Goal: Task Accomplishment & Management: Manage account settings

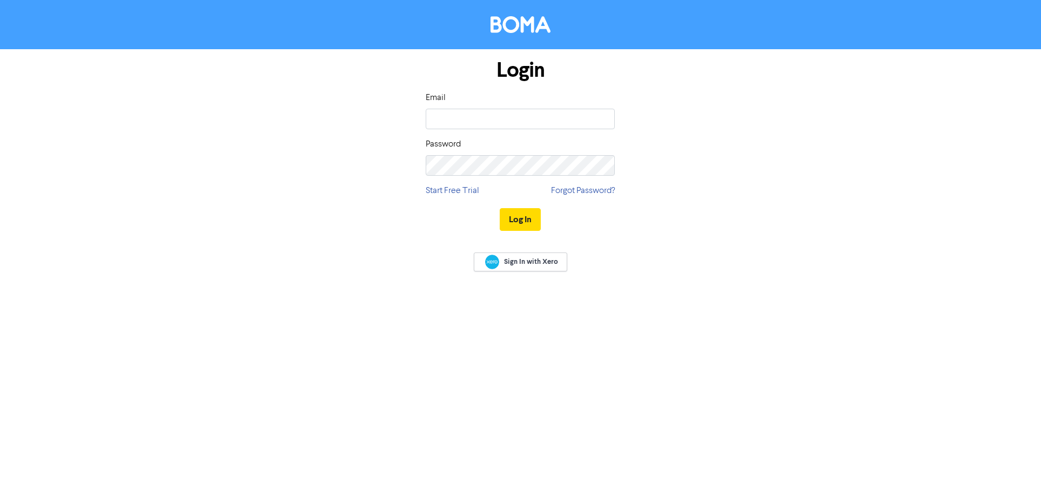
type input "[PERSON_NAME][EMAIL_ADDRESS][DOMAIN_NAME]"
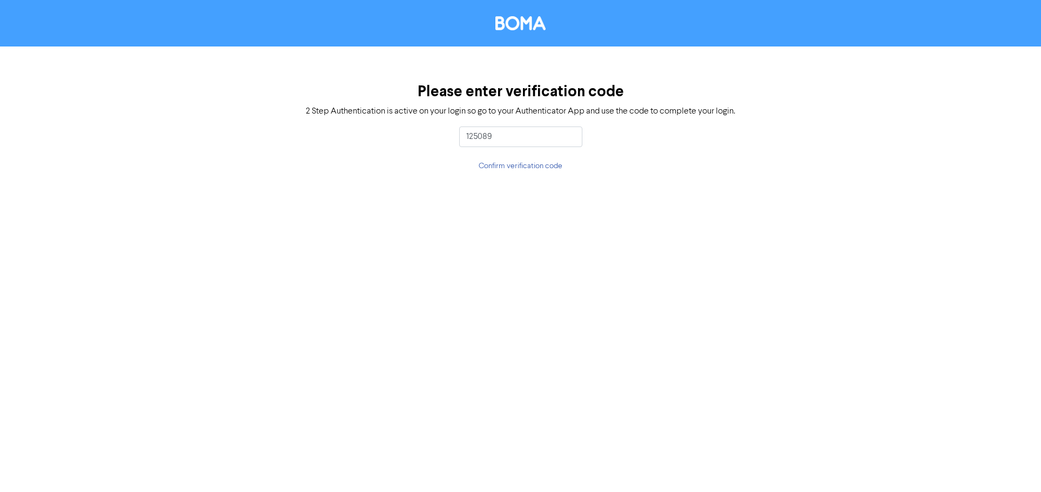
type input "125089"
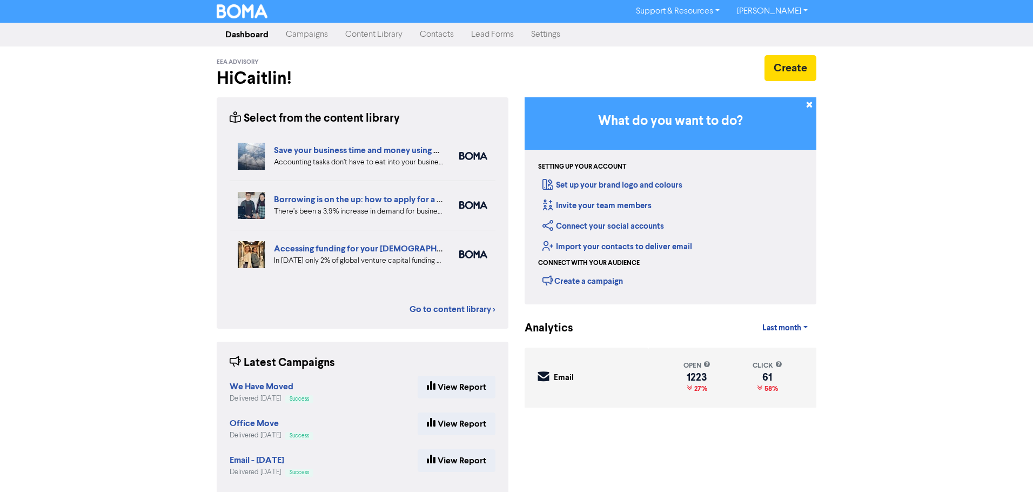
click at [420, 34] on link "Contacts" at bounding box center [436, 35] width 51 height 22
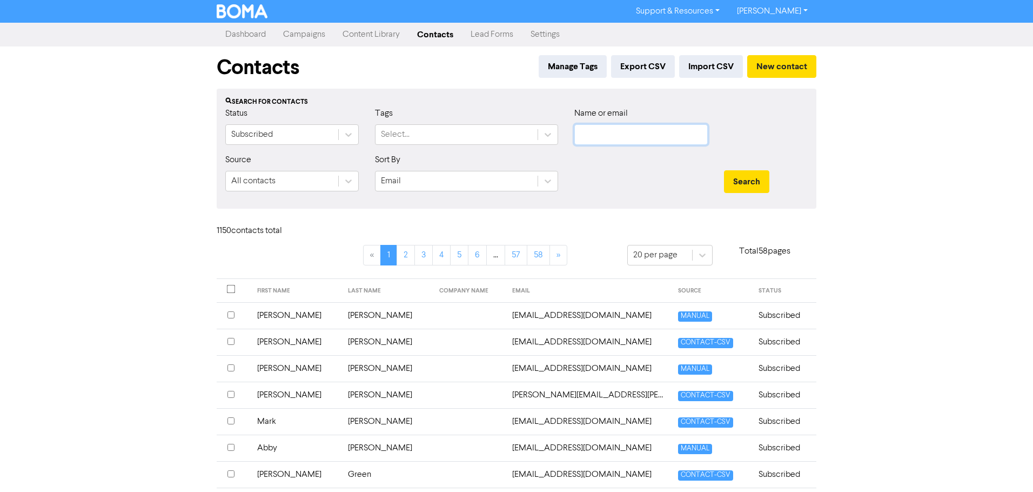
click at [615, 133] on input "text" at bounding box center [640, 134] width 133 height 21
click at [724, 170] on button "Search" at bounding box center [746, 181] width 45 height 23
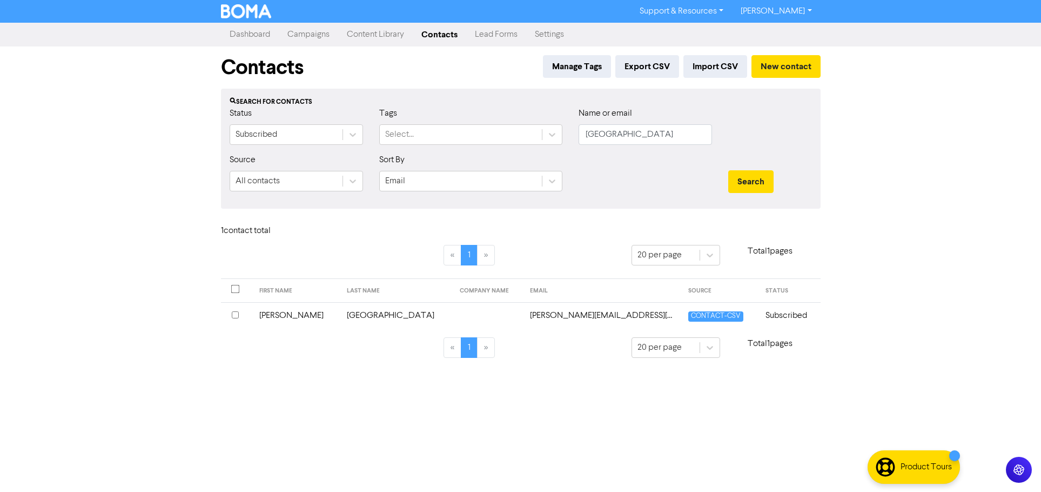
click at [235, 315] on input "checkbox" at bounding box center [235, 314] width 7 height 7
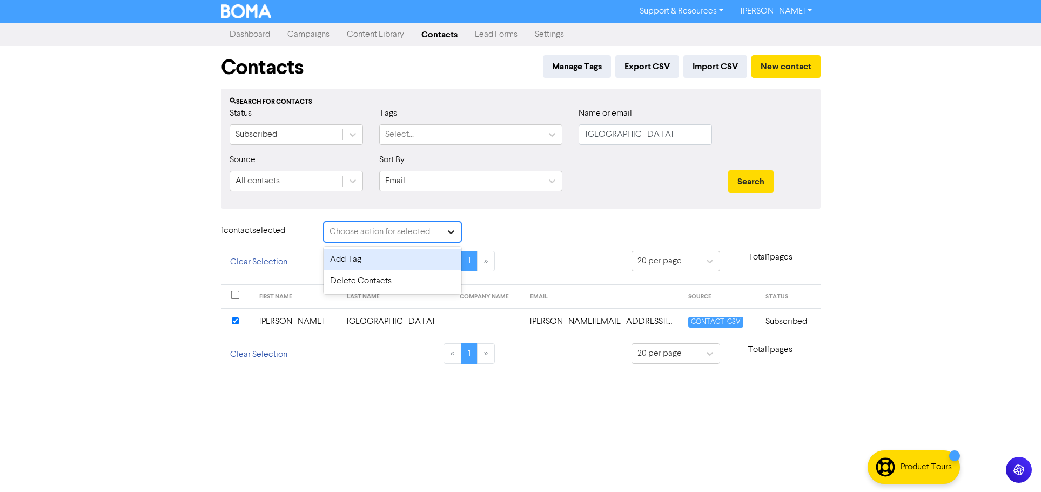
click at [447, 229] on icon at bounding box center [451, 231] width 11 height 11
click at [413, 275] on div "Delete Contacts" at bounding box center [393, 281] width 138 height 22
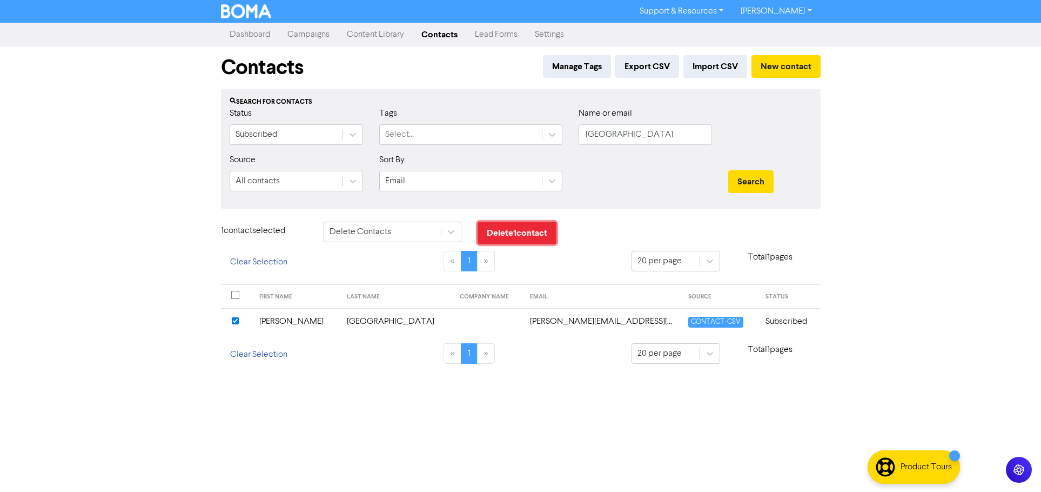
click at [516, 235] on button "Delete 1 contact" at bounding box center [517, 233] width 79 height 23
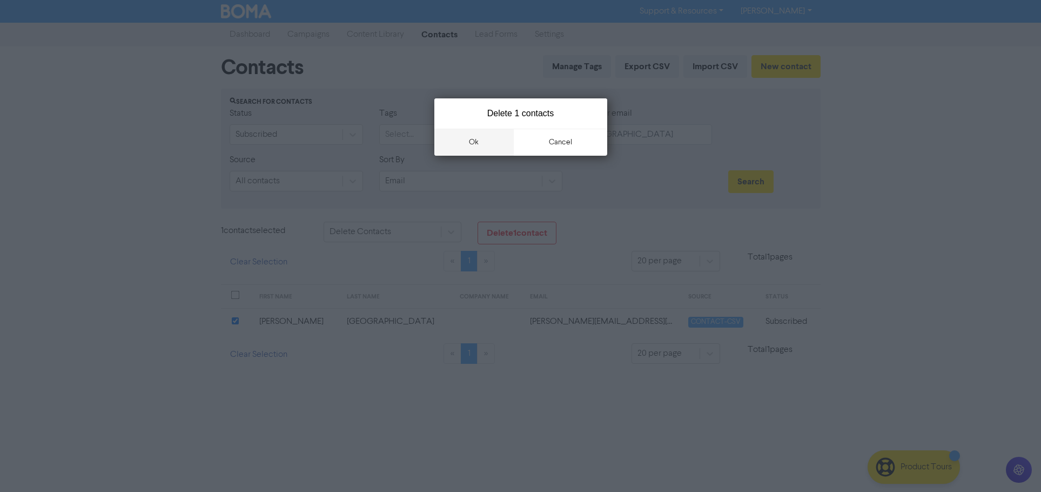
click at [496, 148] on button "ok" at bounding box center [474, 142] width 80 height 27
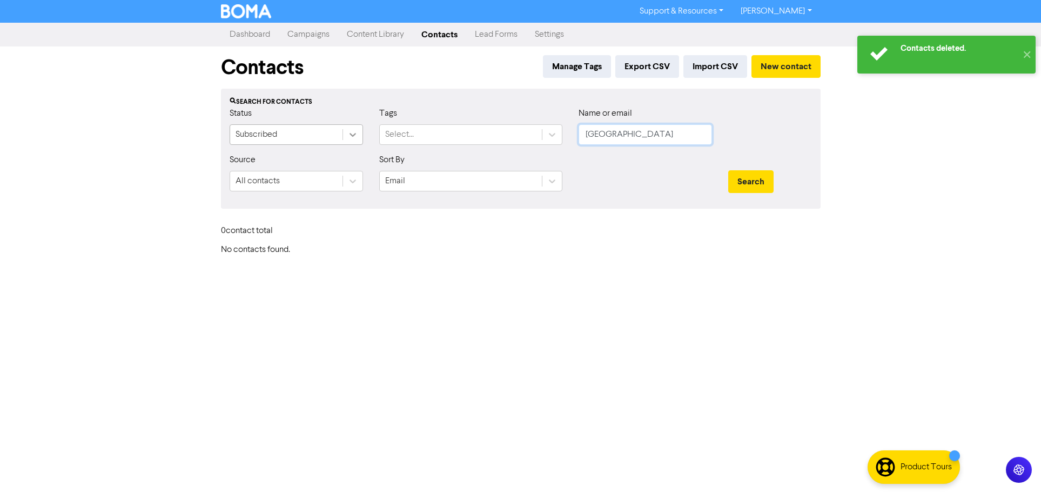
drag, startPoint x: 652, startPoint y: 138, endPoint x: 356, endPoint y: 137, distance: 296.1
click at [357, 137] on div "Status Subscribed Tags Select... Name or email scotland" at bounding box center [521, 130] width 599 height 46
click at [728, 170] on button "Search" at bounding box center [750, 181] width 45 height 23
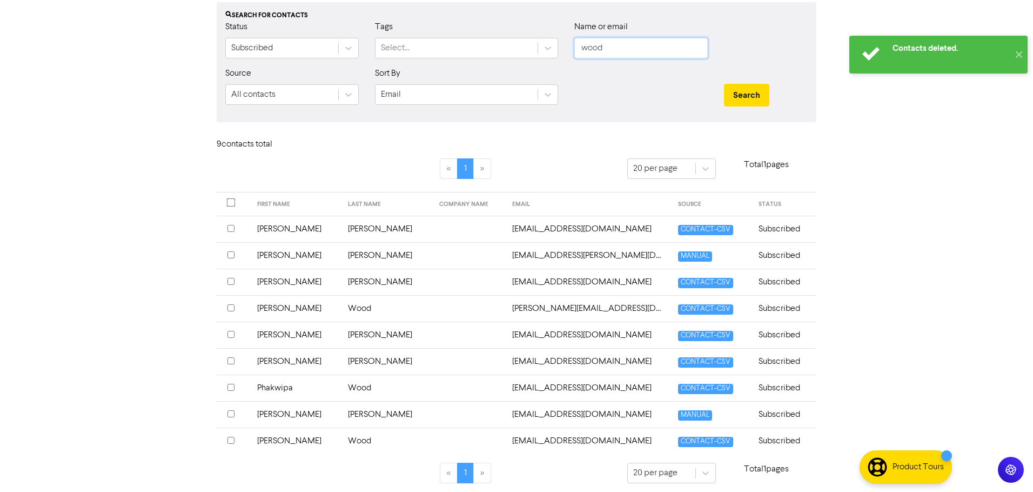
scroll to position [91, 0]
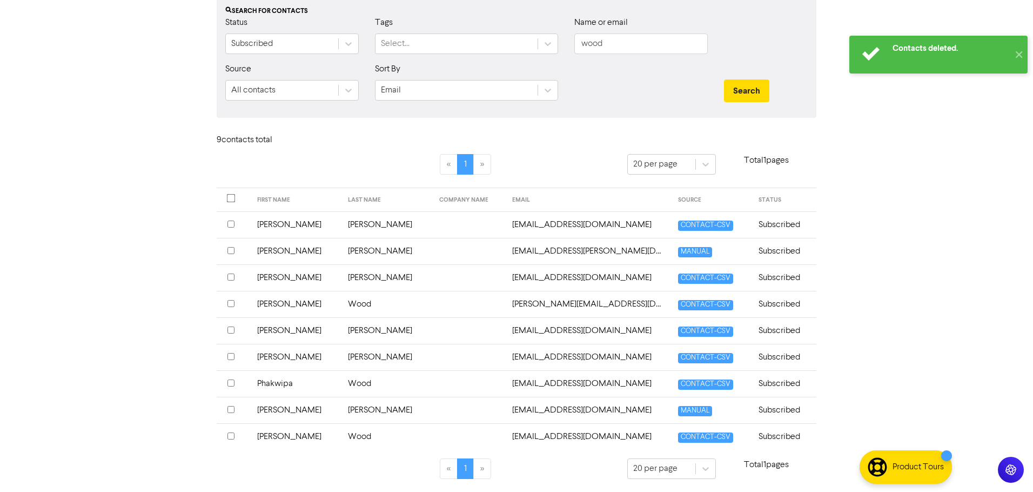
click at [229, 436] on input "checkbox" at bounding box center [230, 435] width 7 height 7
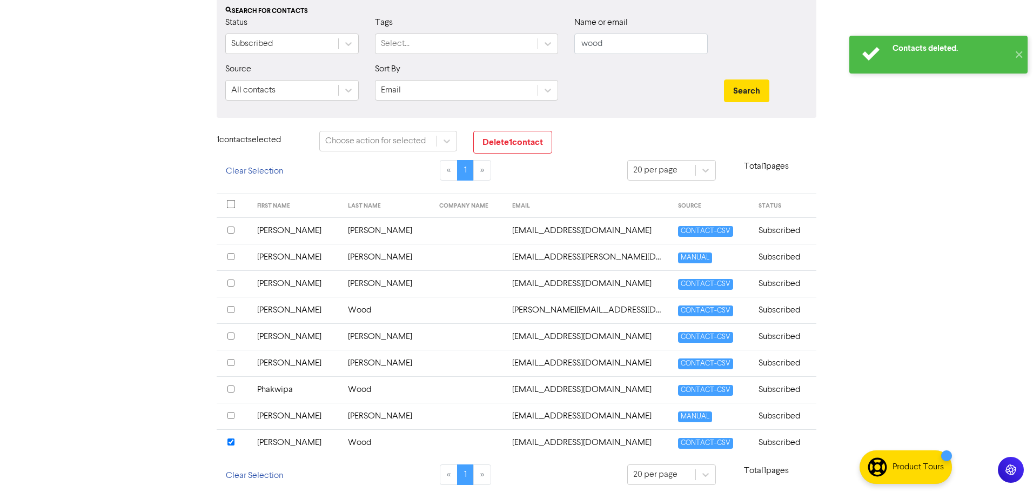
click at [231, 391] on input "checkbox" at bounding box center [230, 388] width 7 height 7
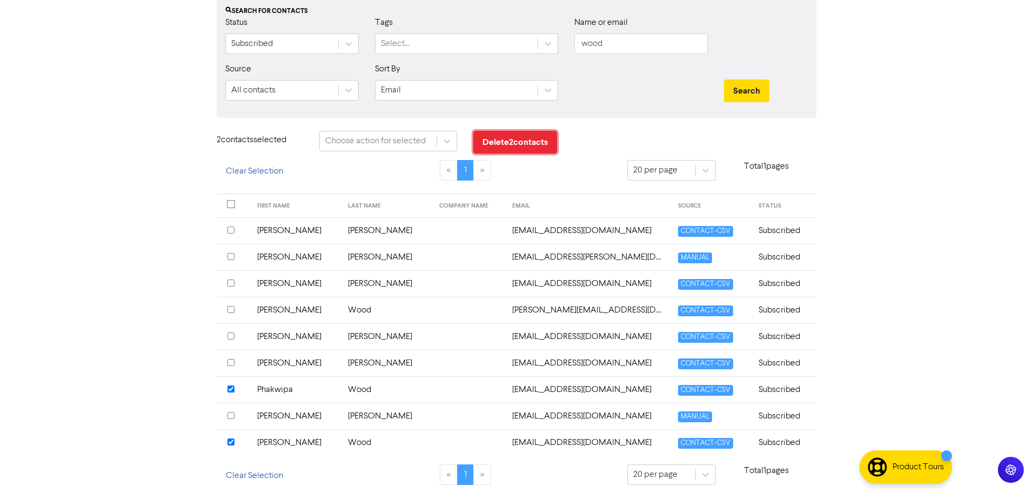
click at [517, 139] on button "Delete 2 contact s" at bounding box center [515, 142] width 84 height 23
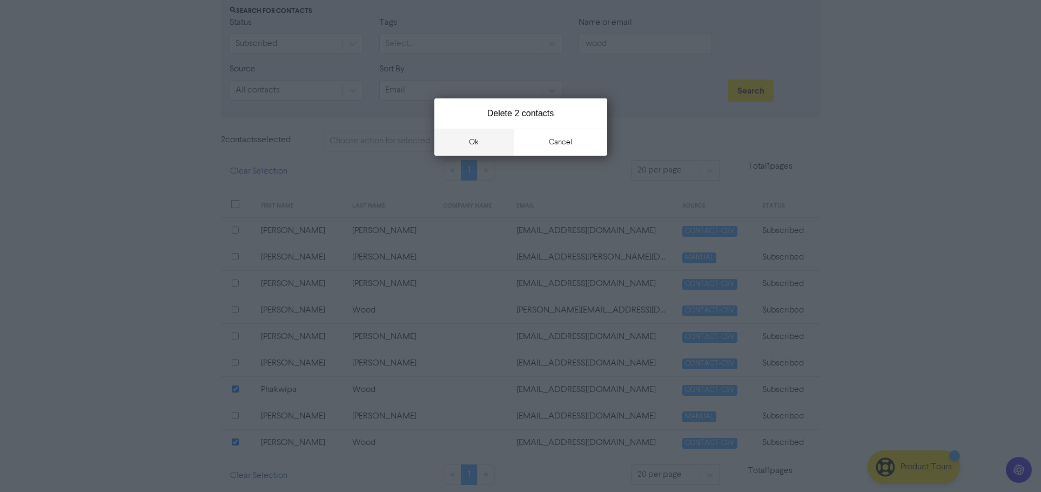
click at [507, 150] on button "ok" at bounding box center [474, 142] width 80 height 27
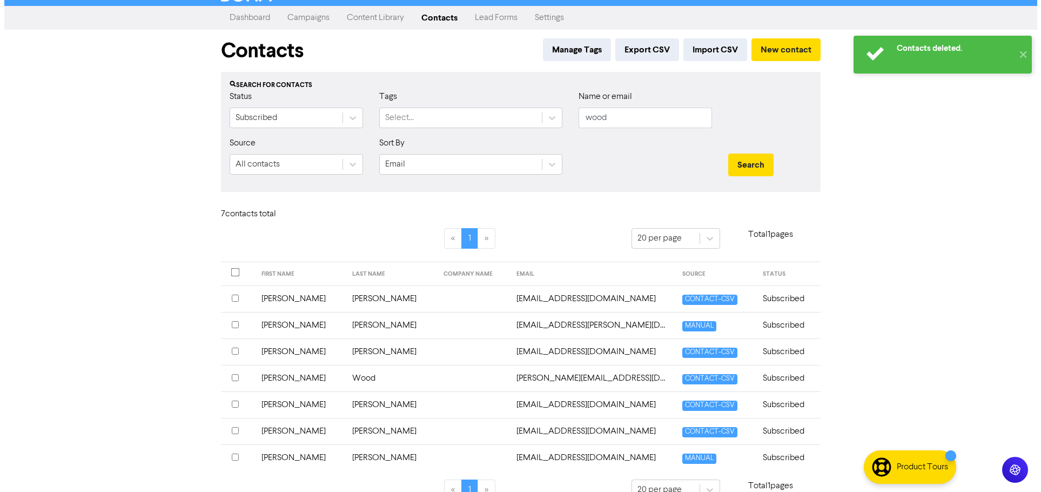
scroll to position [0, 0]
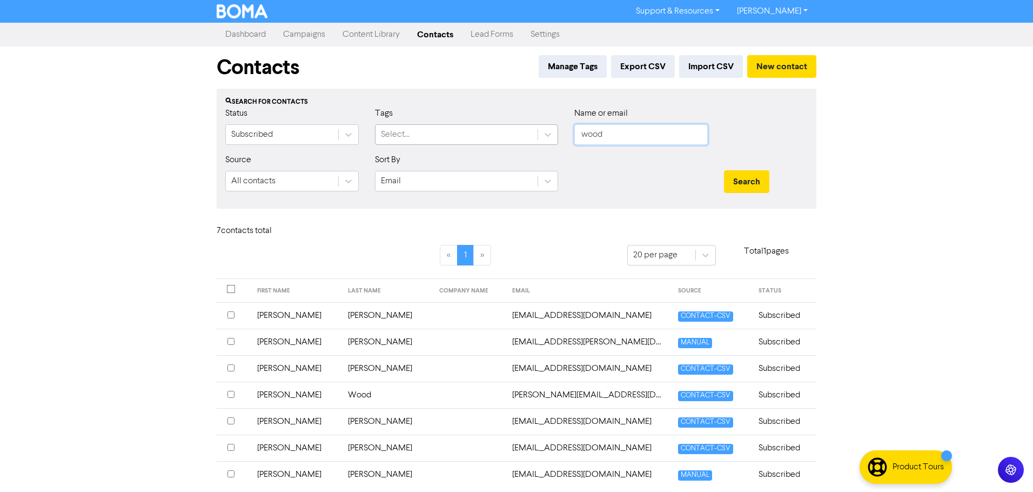
drag, startPoint x: 623, startPoint y: 133, endPoint x: 479, endPoint y: 136, distance: 144.3
click at [489, 136] on div "Status Subscribed Tags Select... Name or email wood" at bounding box center [516, 130] width 599 height 46
click at [724, 170] on button "Search" at bounding box center [746, 181] width 45 height 23
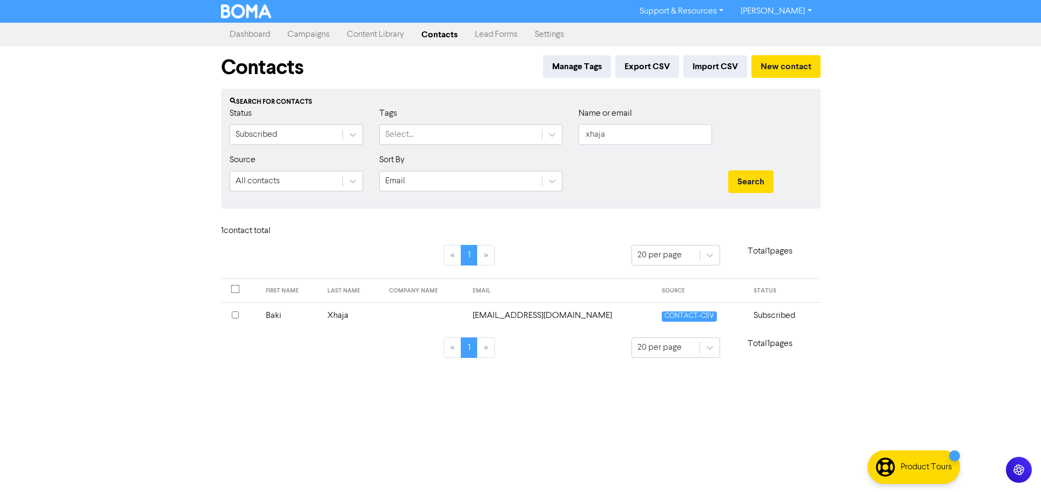
click at [235, 315] on input "checkbox" at bounding box center [235, 314] width 7 height 7
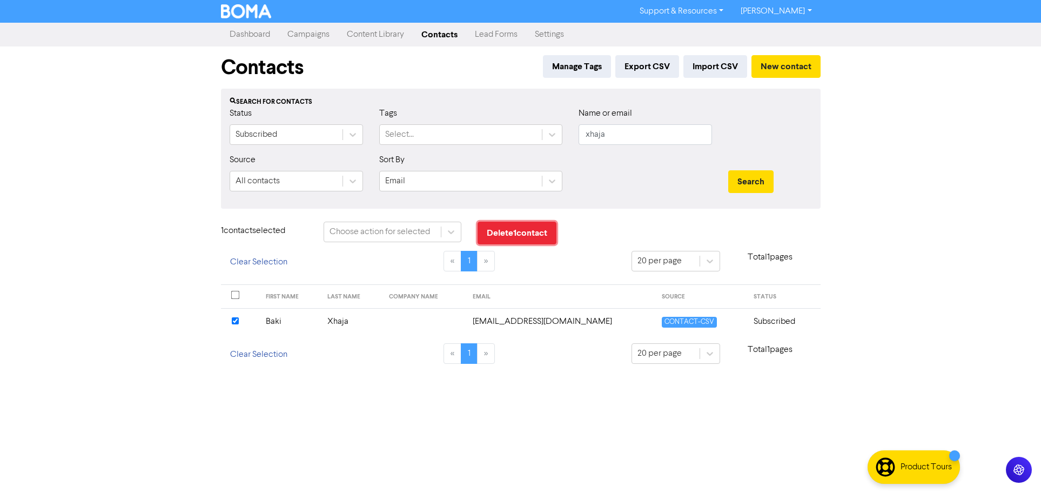
click at [554, 232] on button "Delete 1 contact" at bounding box center [517, 233] width 79 height 23
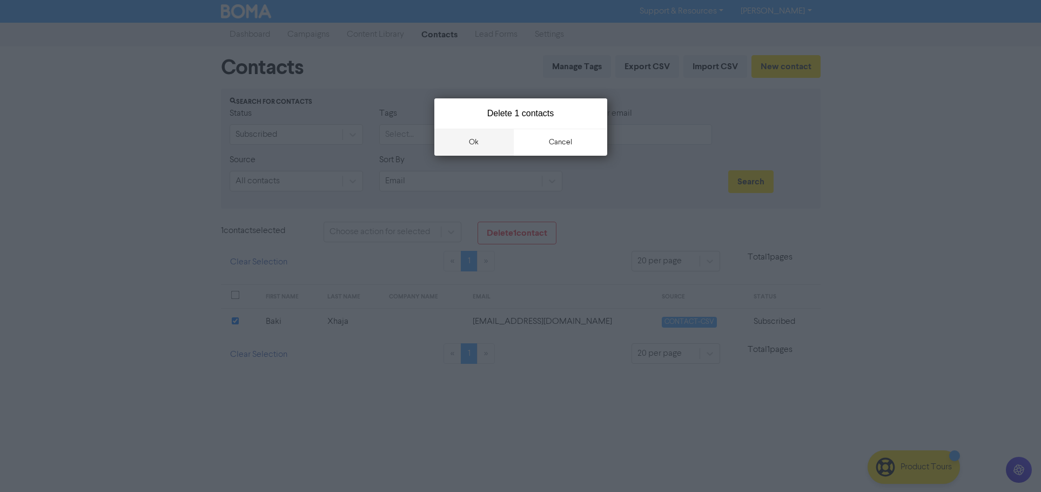
click at [493, 143] on button "ok" at bounding box center [474, 142] width 80 height 27
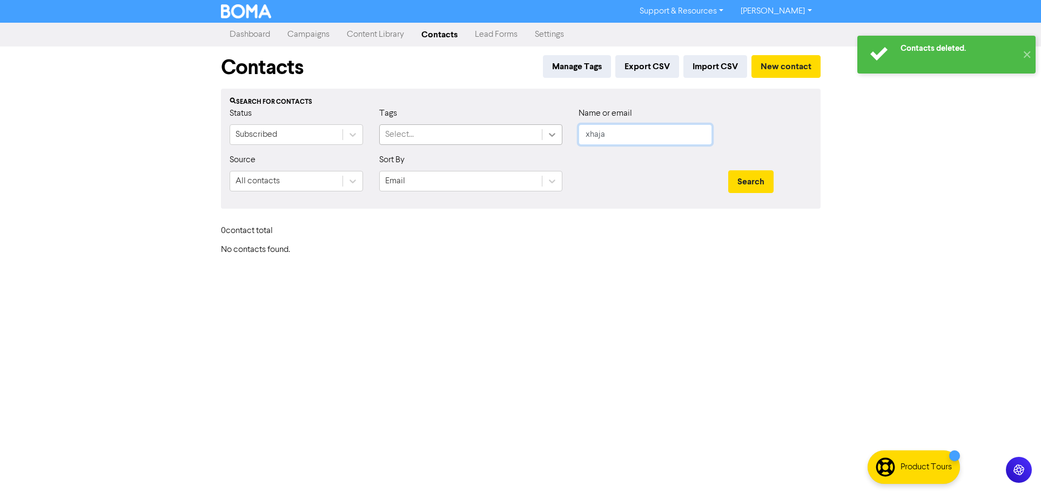
drag, startPoint x: 635, startPoint y: 144, endPoint x: 557, endPoint y: 144, distance: 78.4
click at [557, 144] on div "Status Subscribed Tags Select... Name or email xhaja" at bounding box center [521, 130] width 599 height 46
type input "noble"
click at [728, 170] on button "Search" at bounding box center [750, 181] width 45 height 23
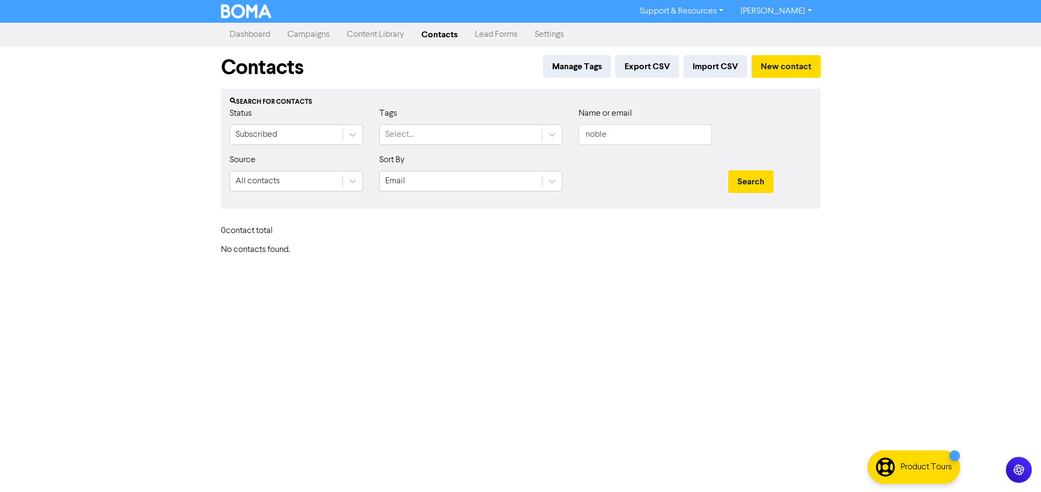
click at [779, 10] on link "[PERSON_NAME]" at bounding box center [776, 11] width 88 height 17
click at [787, 26] on button "Log Out" at bounding box center [775, 32] width 85 height 13
